Goal: Information Seeking & Learning: Learn about a topic

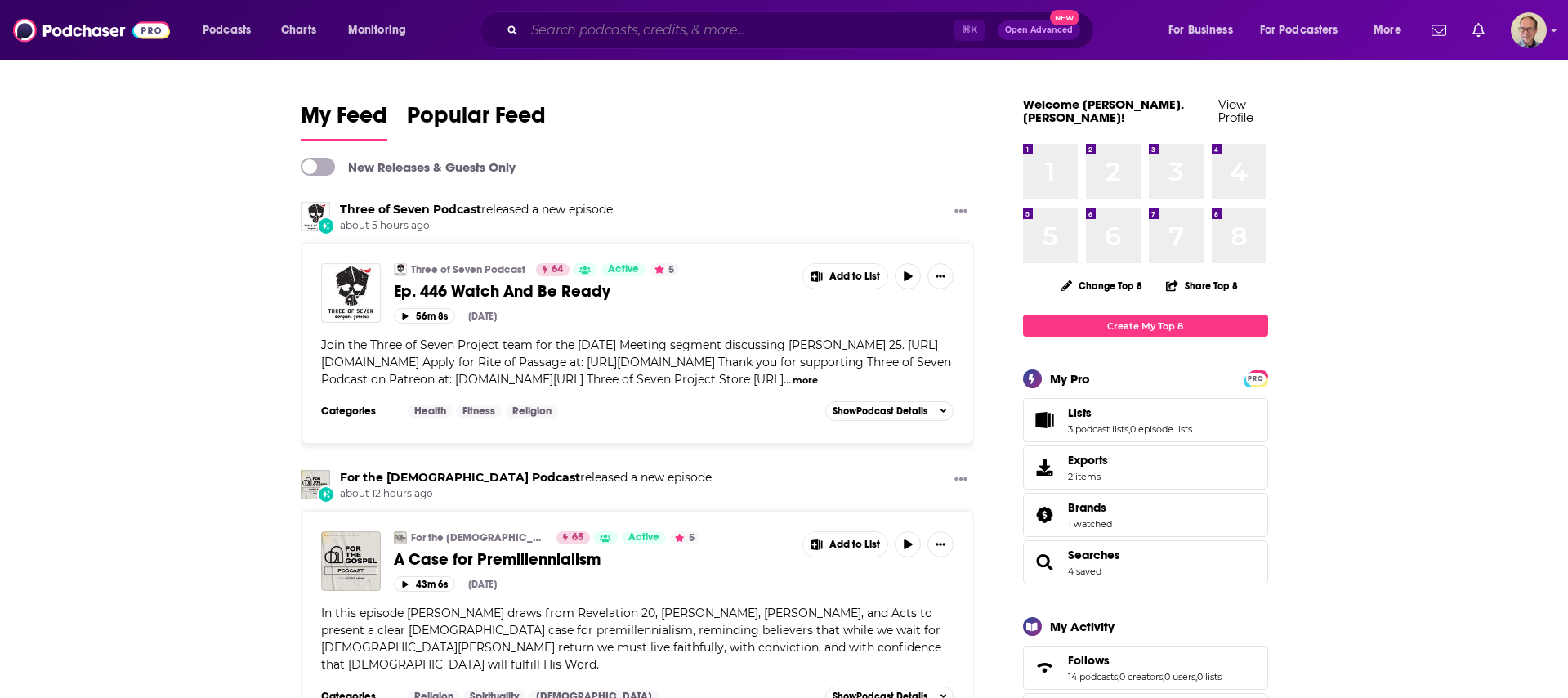
click at [670, 31] on input "Search podcasts, credits, & more..." at bounding box center [739, 30] width 430 height 26
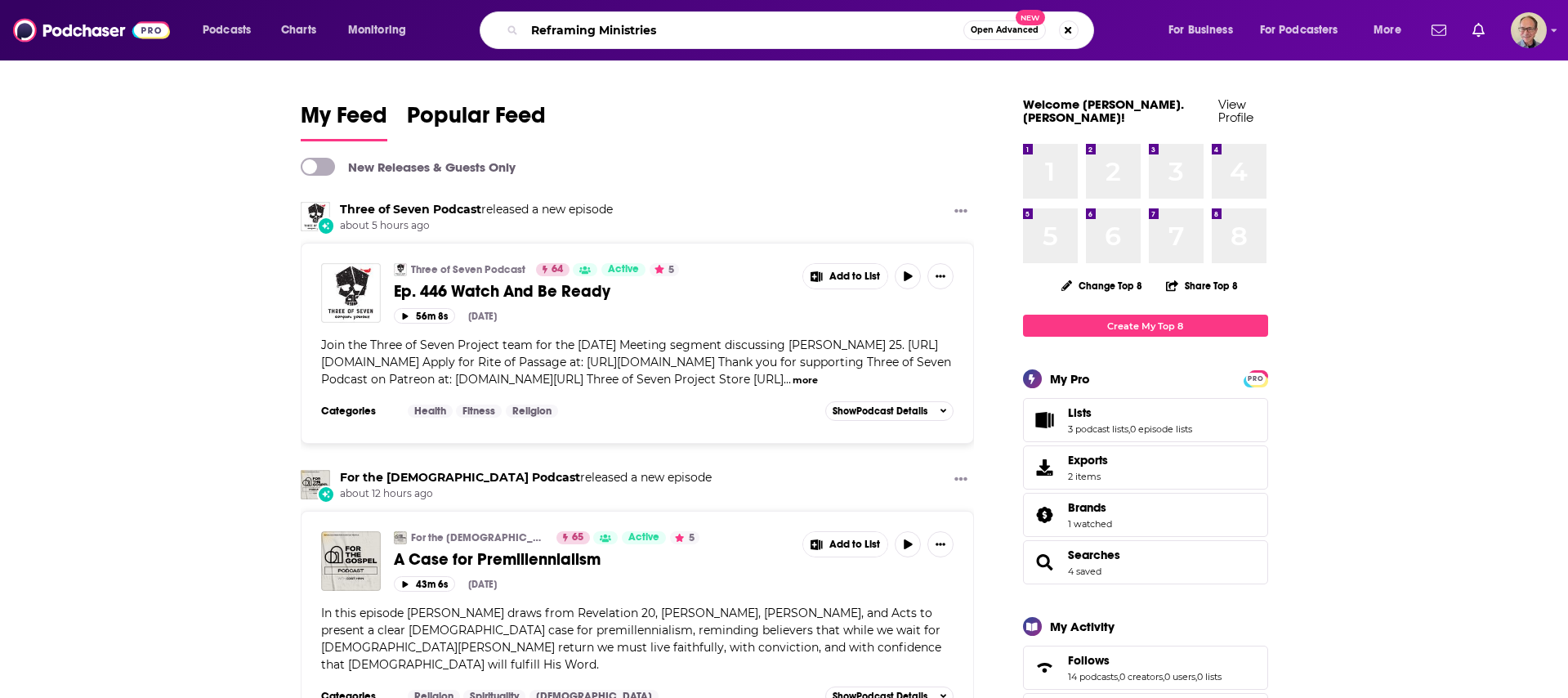
type input "Reframing Ministries"
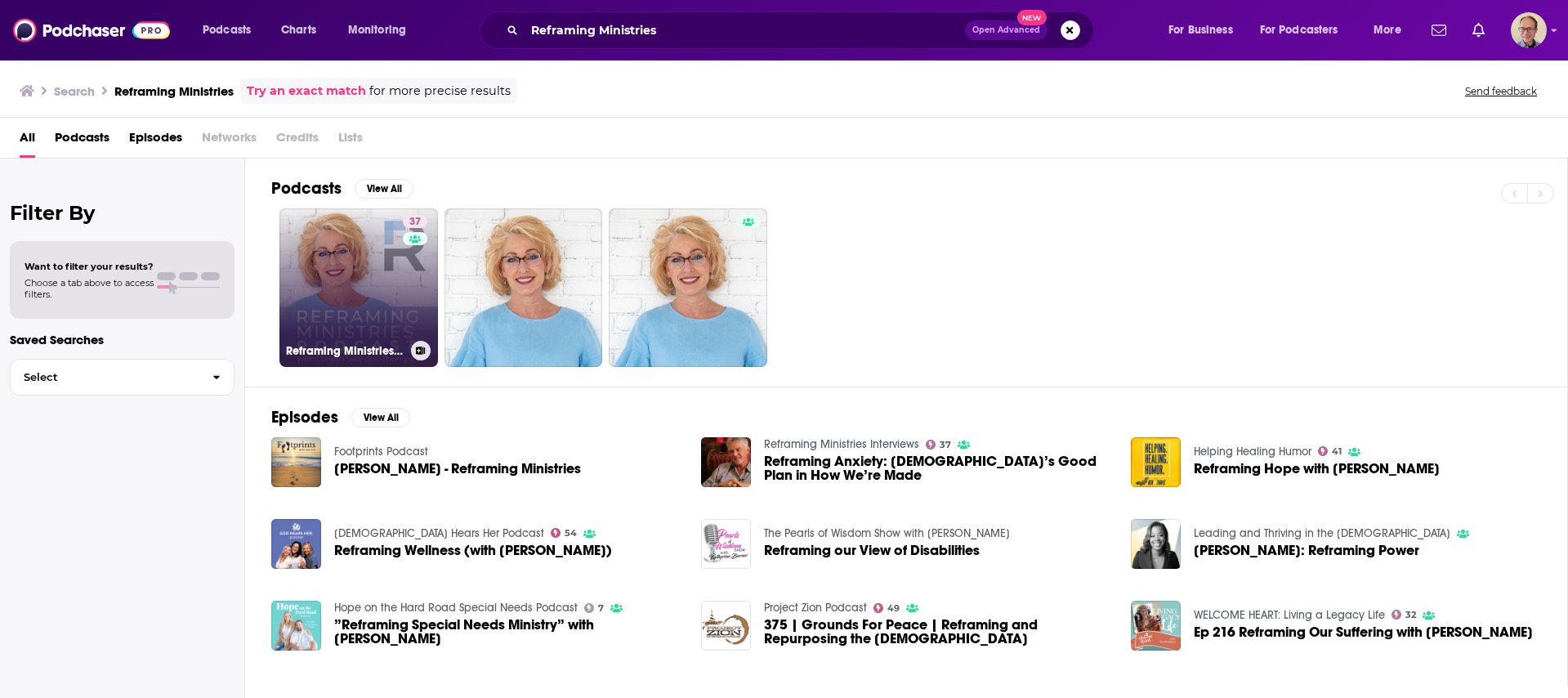
click at [352, 265] on link "37 Reframing Ministries Interviews" at bounding box center [359, 288] width 159 height 159
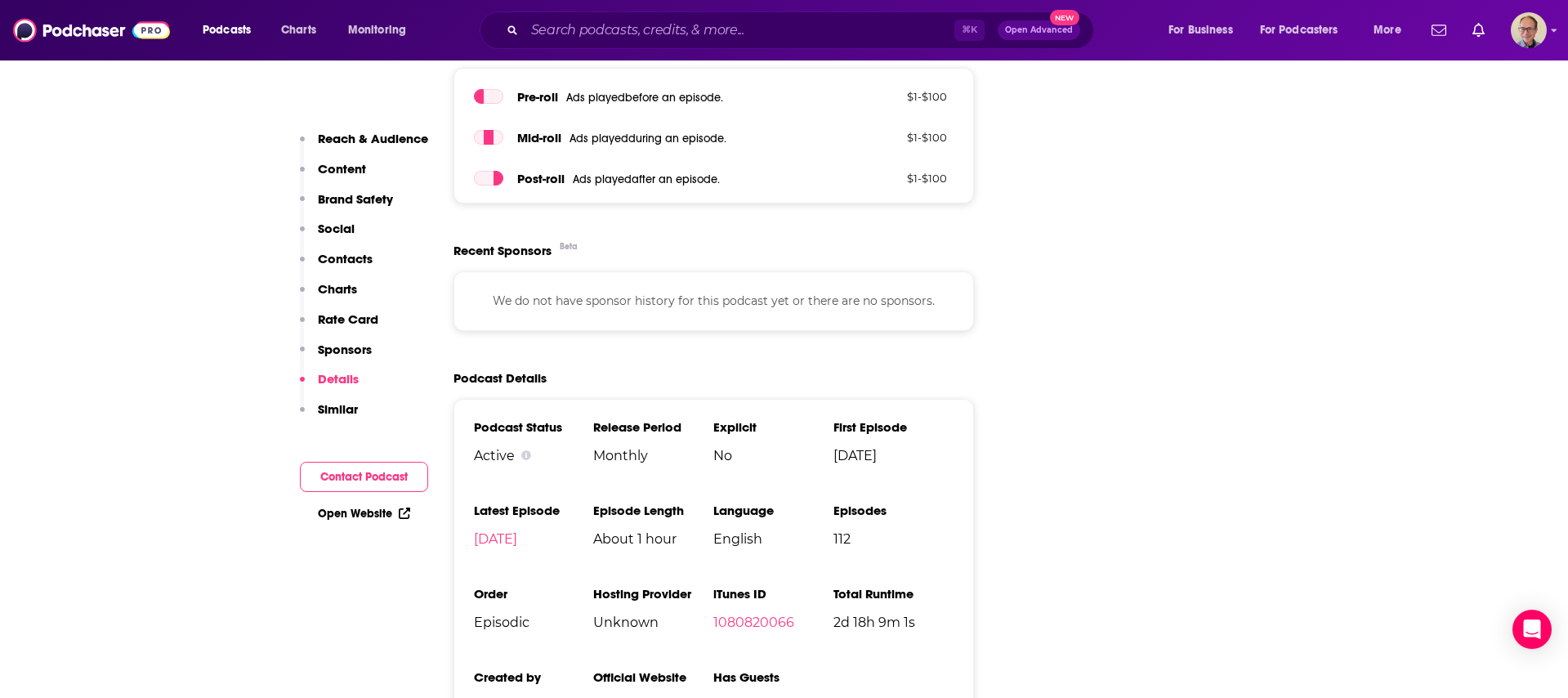
scroll to position [2194, 0]
click at [359, 508] on link "Open Website" at bounding box center [363, 513] width 92 height 14
click at [355, 516] on link "Open Website" at bounding box center [363, 513] width 92 height 14
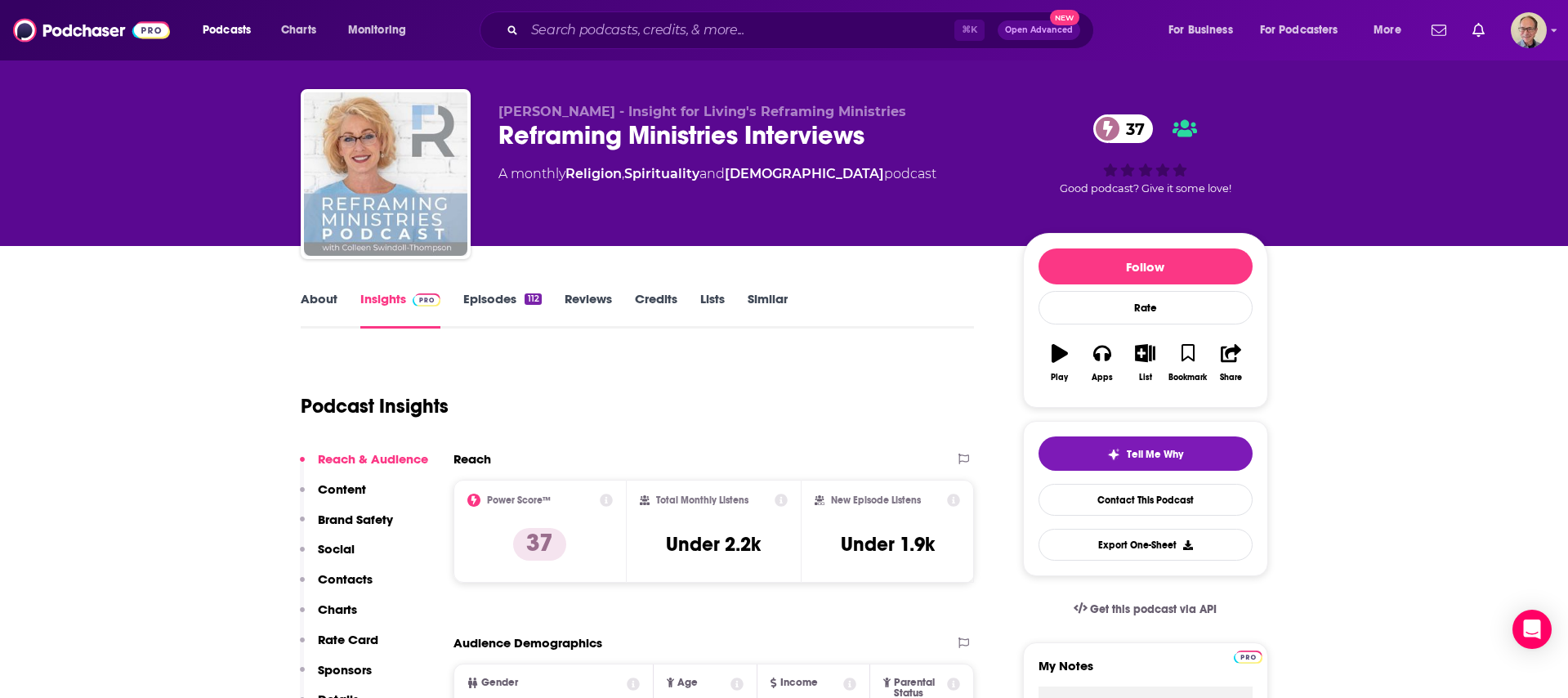
scroll to position [0, 0]
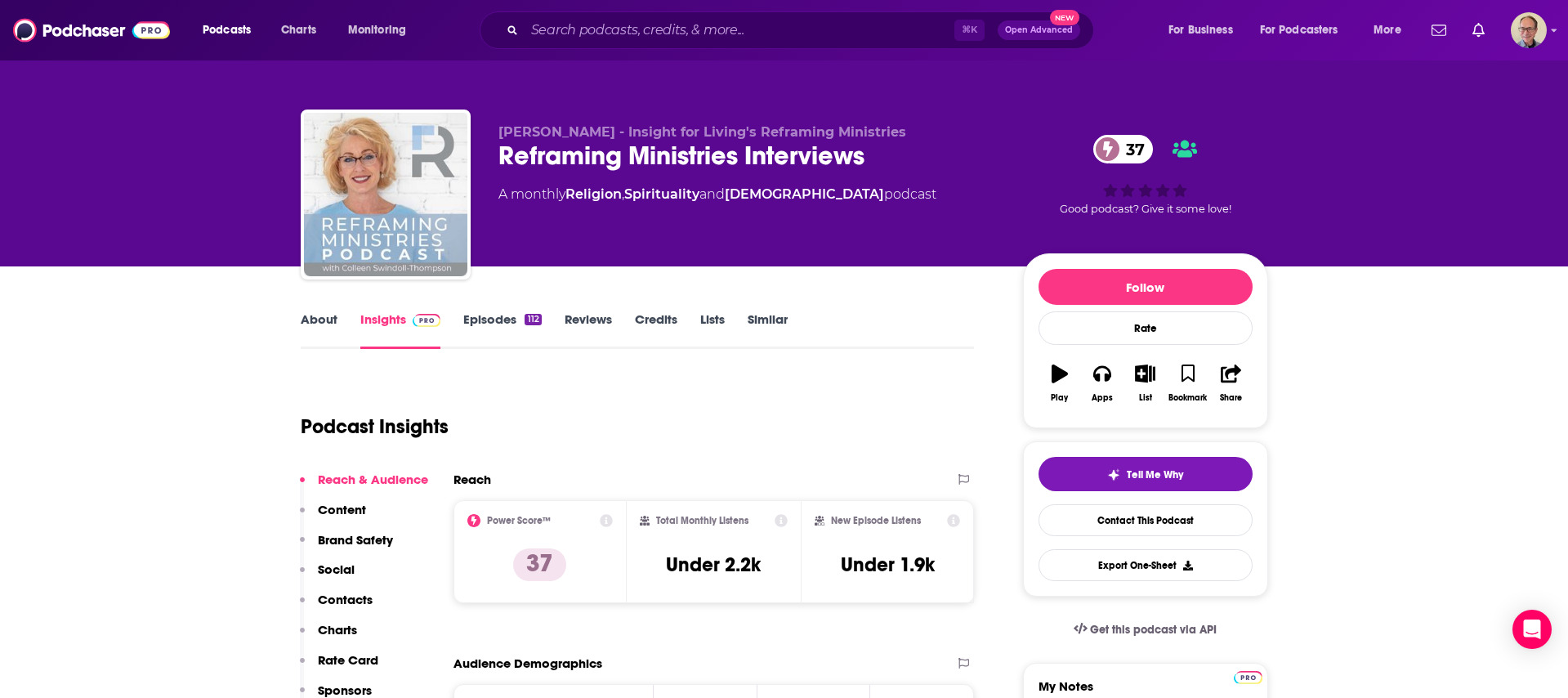
click at [320, 314] on link "About" at bounding box center [319, 330] width 37 height 37
